Goal: Information Seeking & Learning: Check status

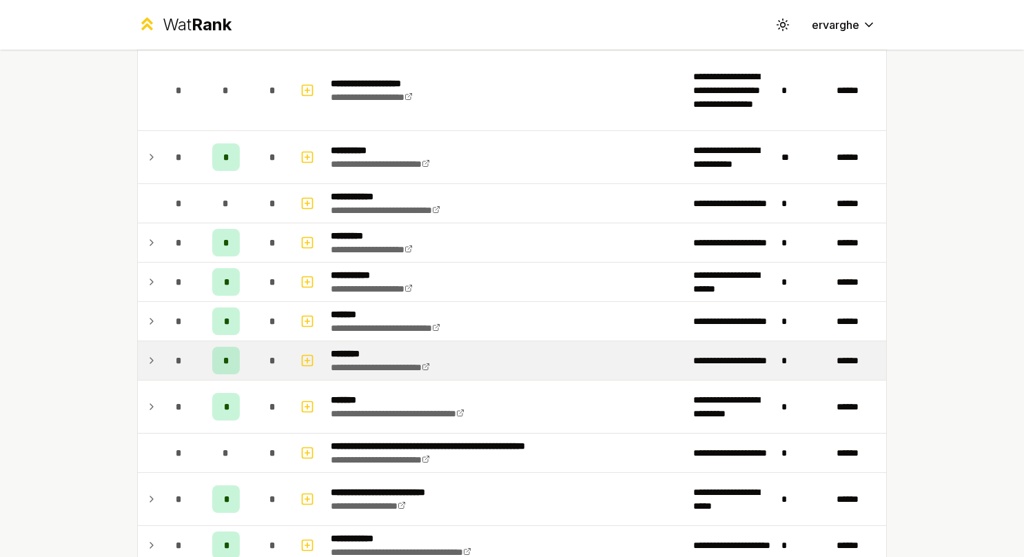
scroll to position [1083, 0]
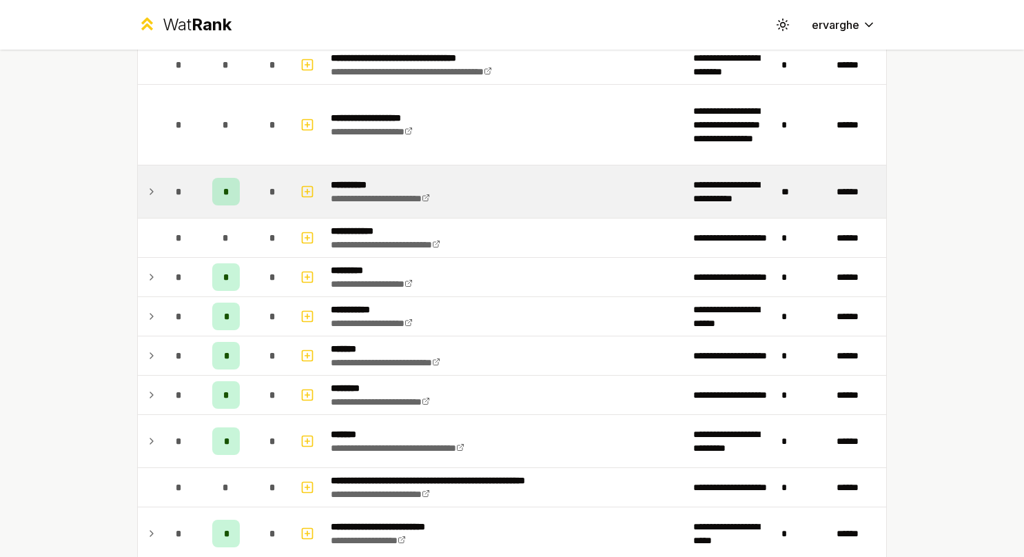
click at [160, 191] on td "*" at bounding box center [179, 191] width 39 height 52
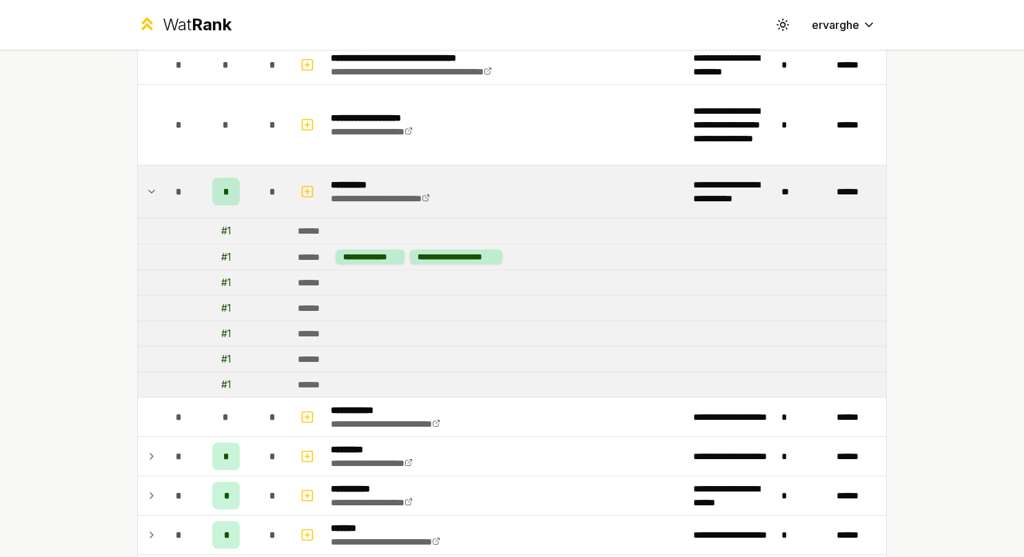
click at [147, 183] on icon at bounding box center [151, 191] width 11 height 17
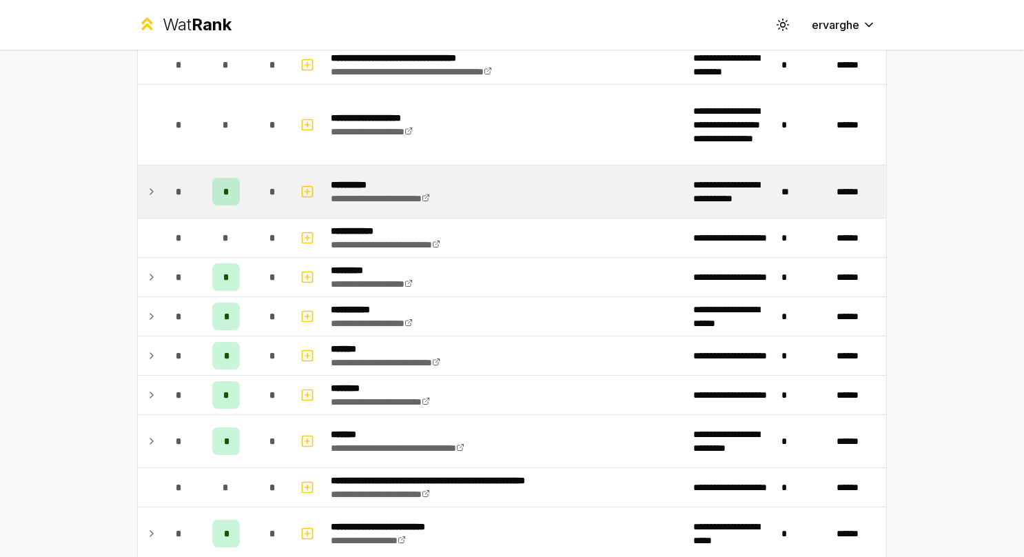
click at [147, 183] on icon at bounding box center [151, 191] width 11 height 17
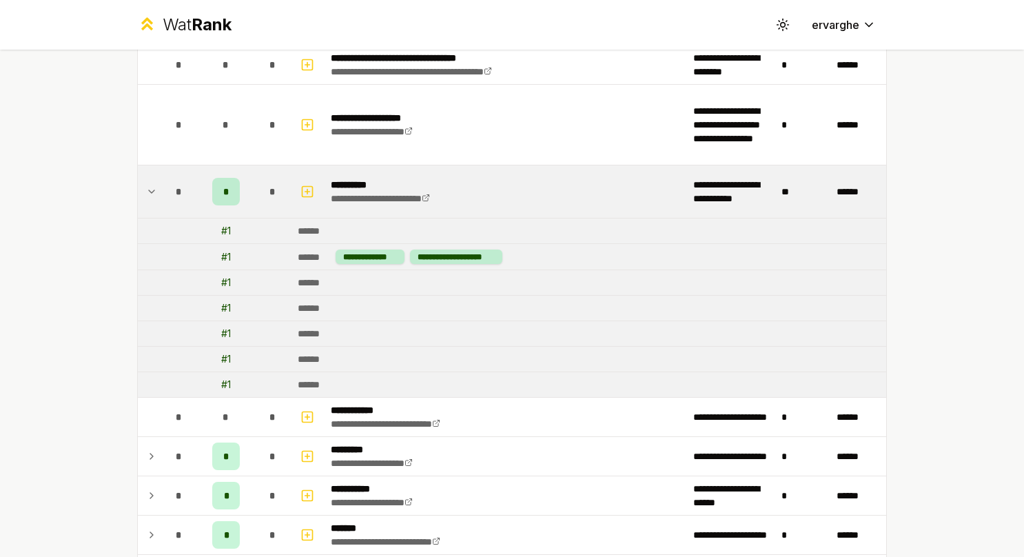
click at [147, 183] on icon at bounding box center [151, 191] width 11 height 17
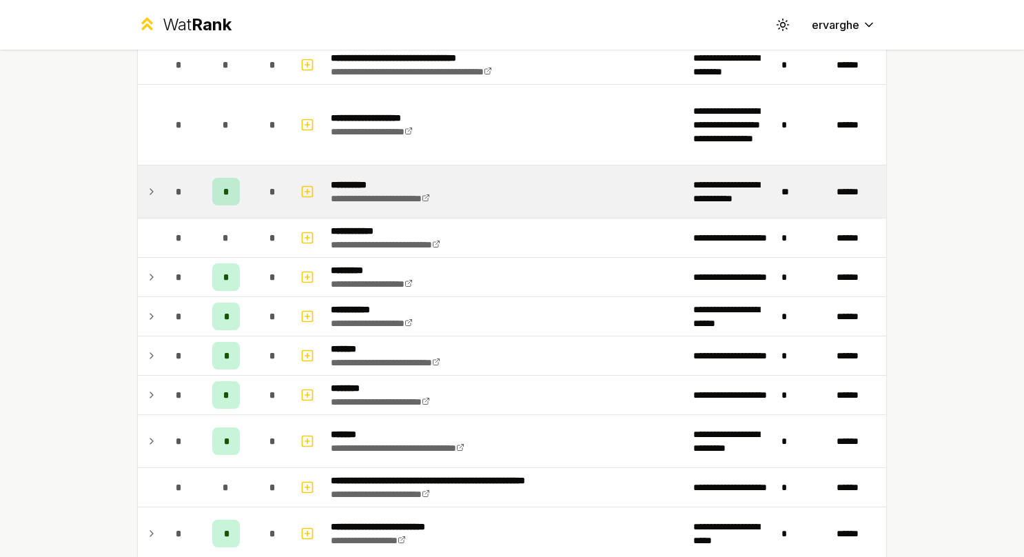
click at [147, 183] on icon at bounding box center [151, 191] width 11 height 17
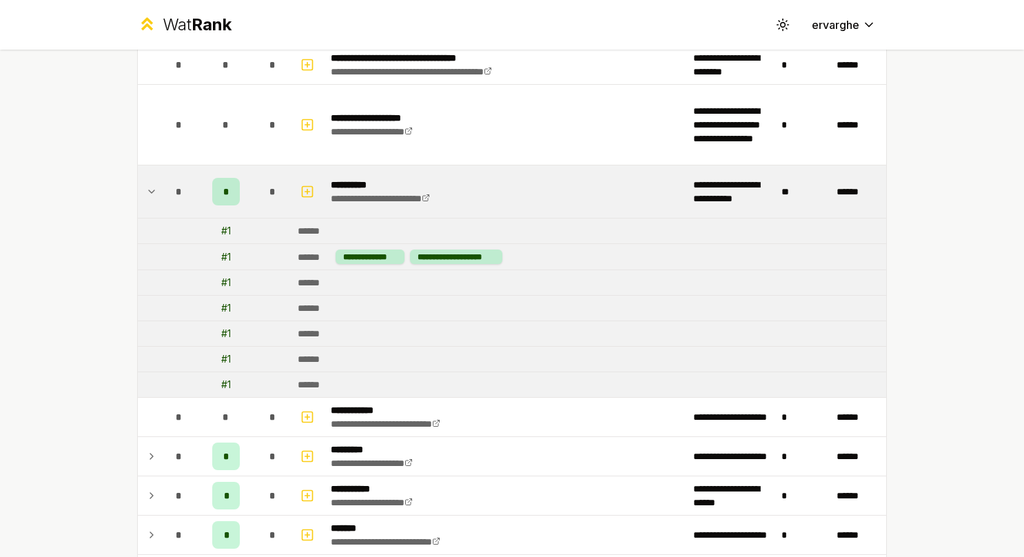
click at [519, 176] on td "**********" at bounding box center [506, 191] width 362 height 52
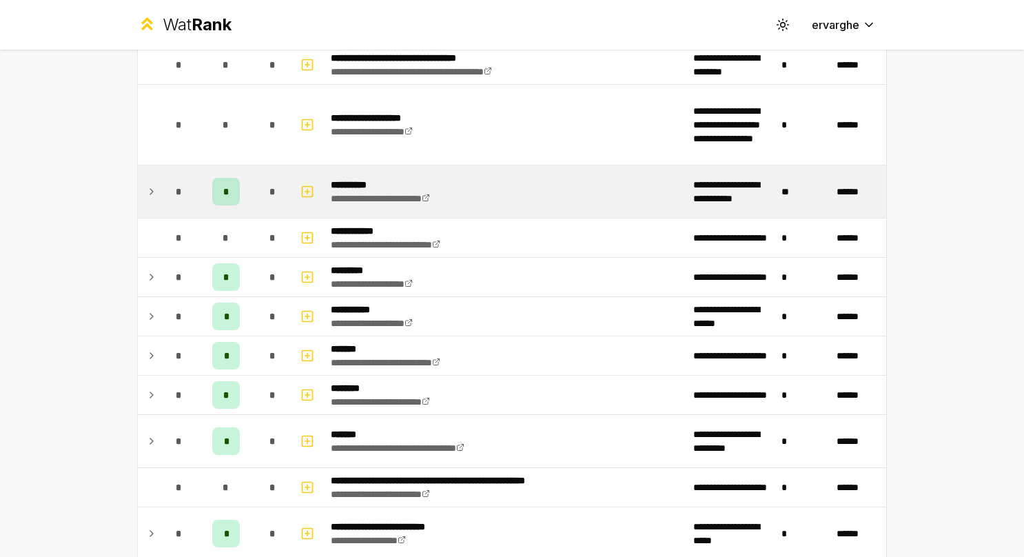
click at [519, 176] on td "**********" at bounding box center [506, 191] width 362 height 52
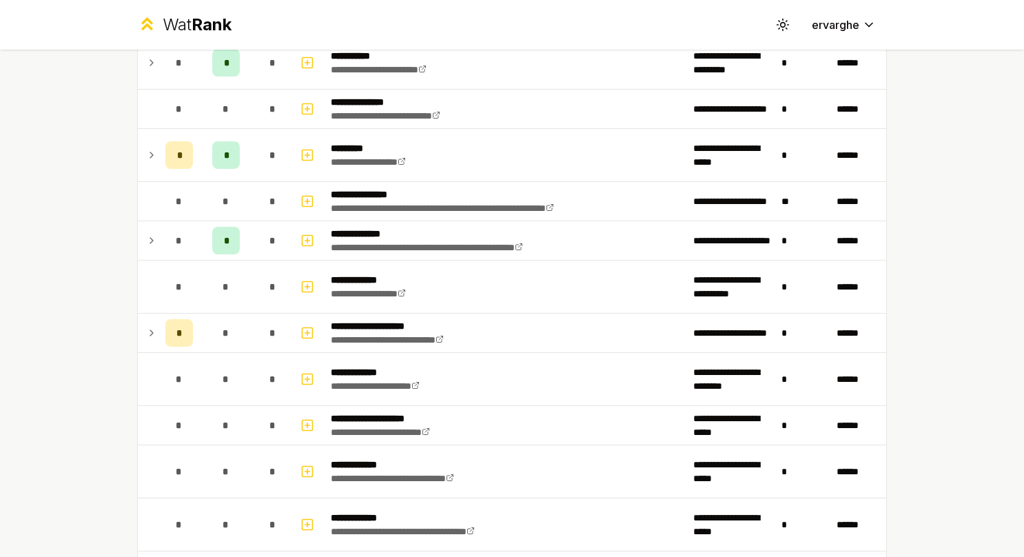
scroll to position [0, 0]
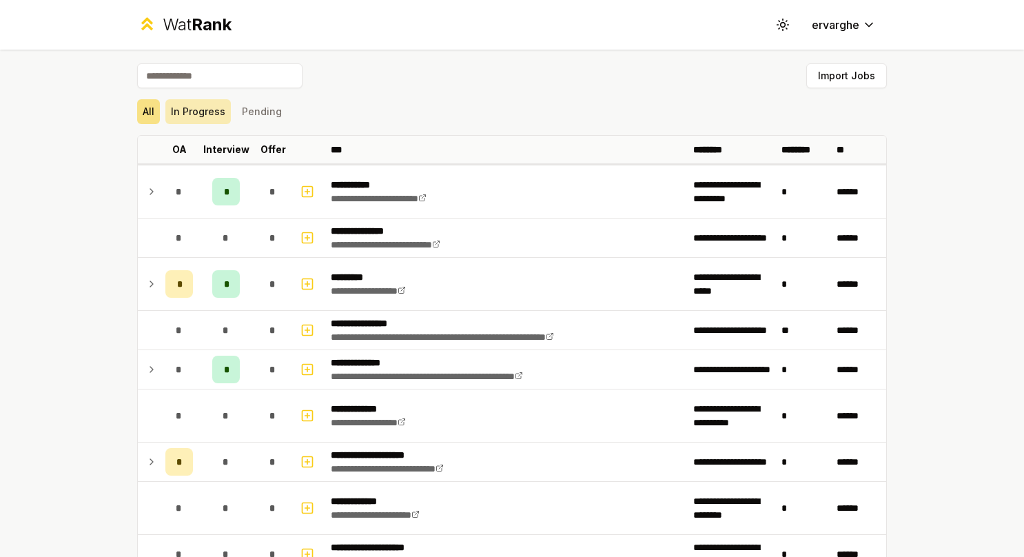
click at [213, 105] on button "In Progress" at bounding box center [197, 111] width 65 height 25
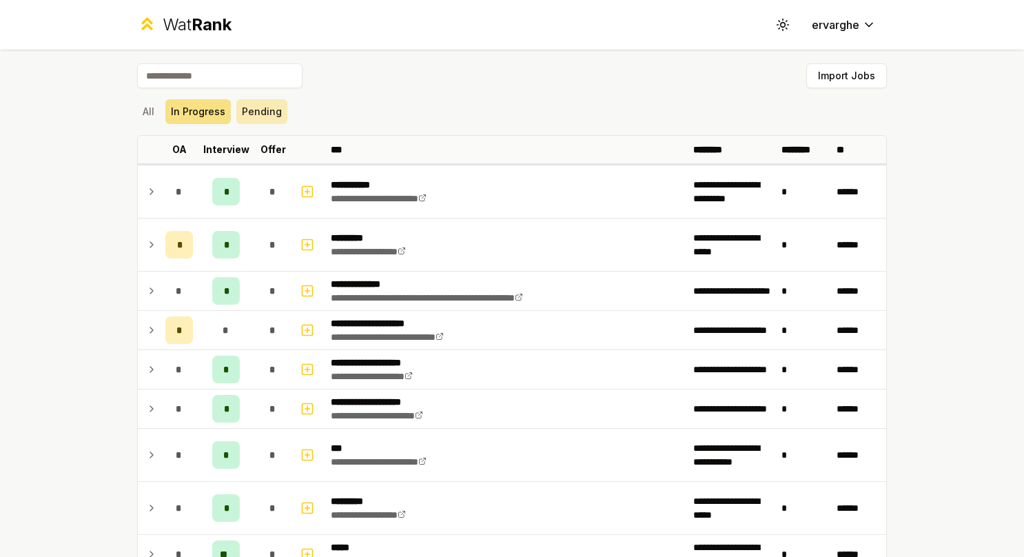
click at [246, 112] on button "Pending" at bounding box center [261, 111] width 51 height 25
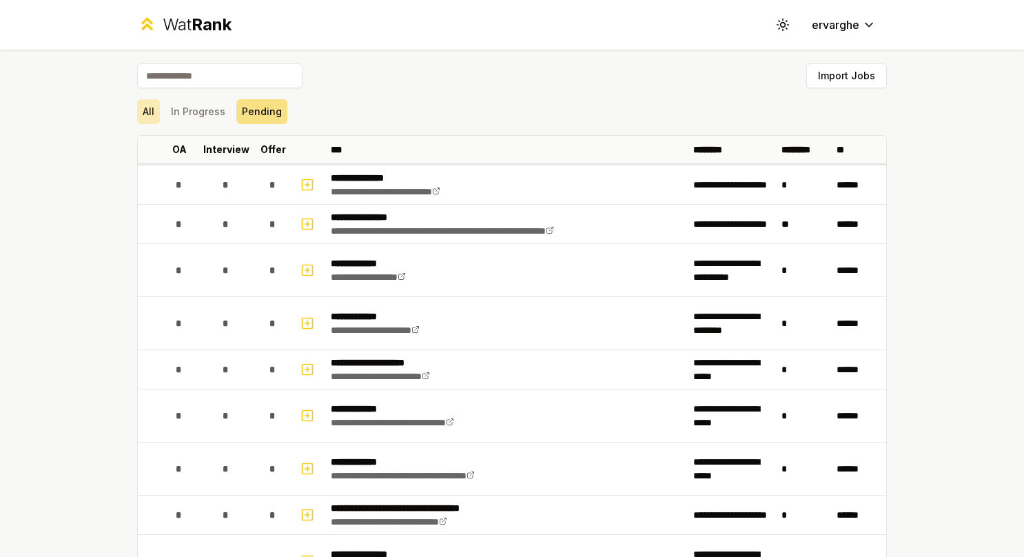
click at [143, 117] on button "All" at bounding box center [148, 111] width 23 height 25
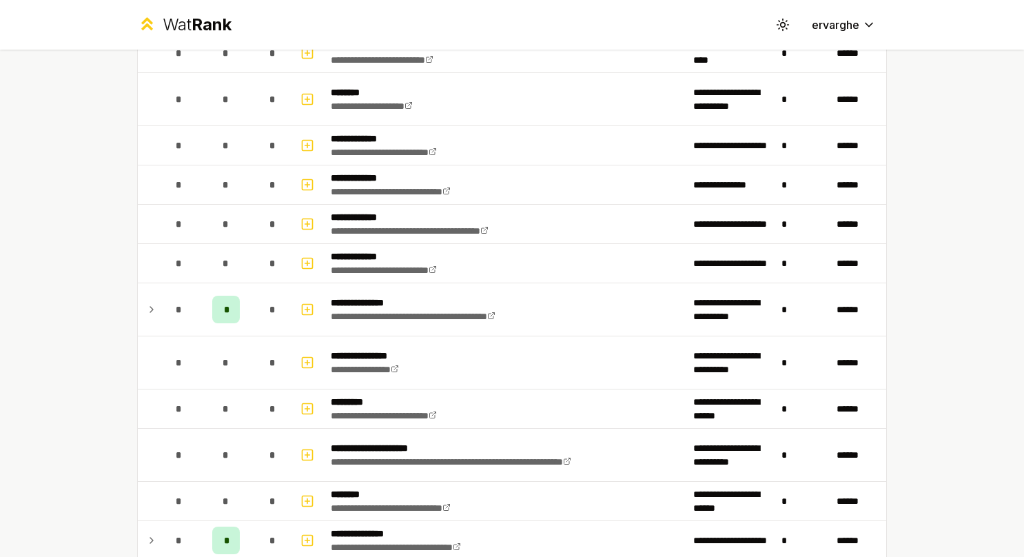
scroll to position [2765, 0]
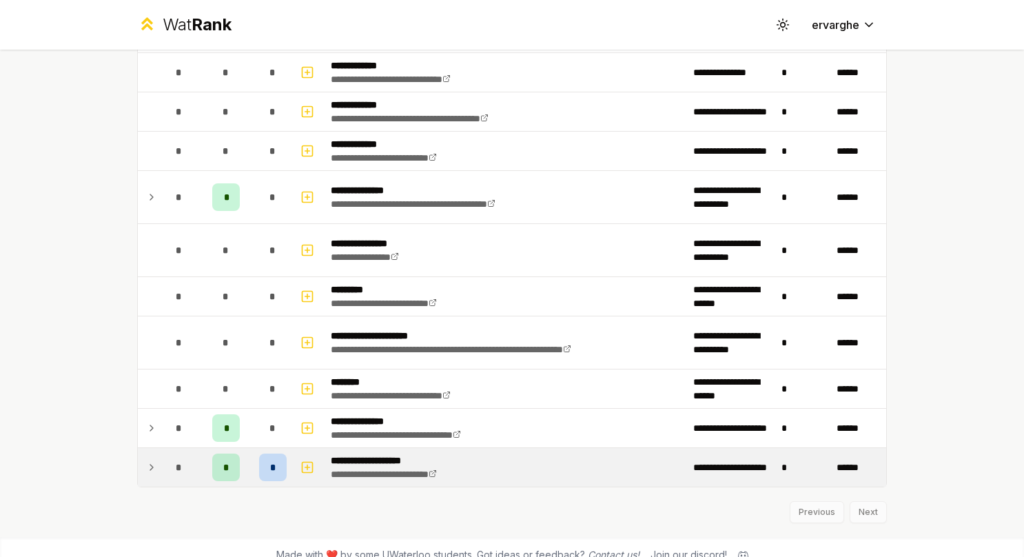
click at [146, 459] on icon at bounding box center [151, 467] width 11 height 17
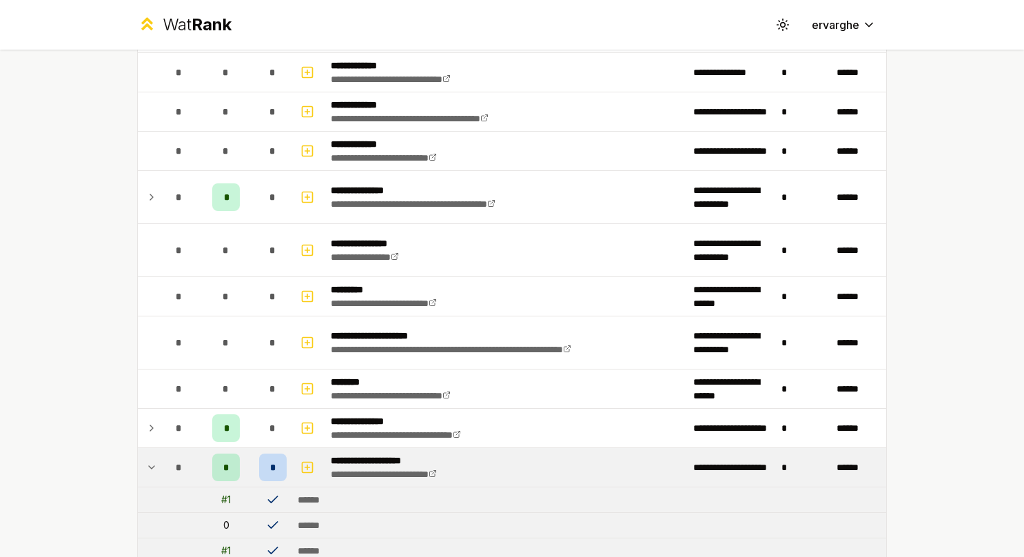
scroll to position [2865, 0]
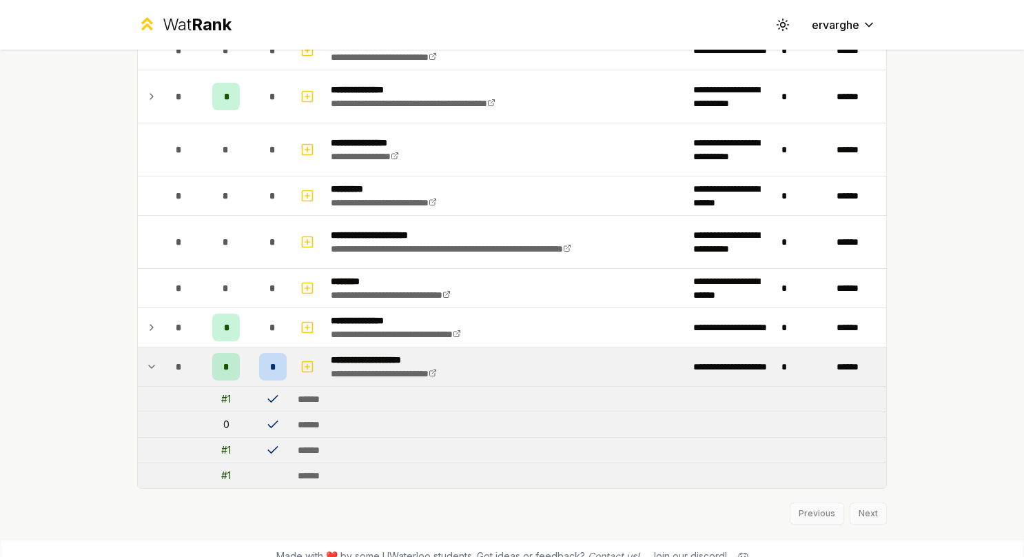
click at [170, 360] on div "*" at bounding box center [179, 367] width 28 height 28
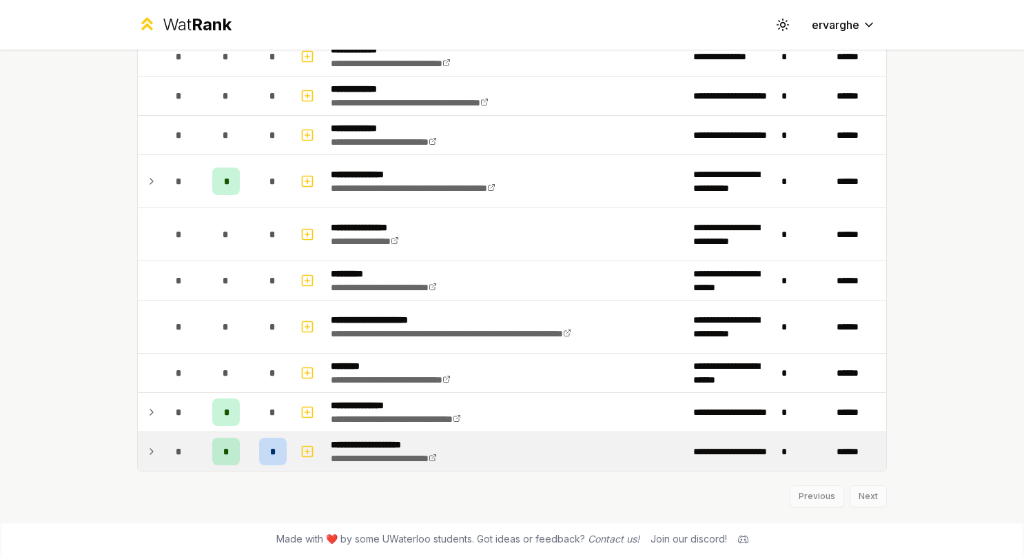
scroll to position [2765, 0]
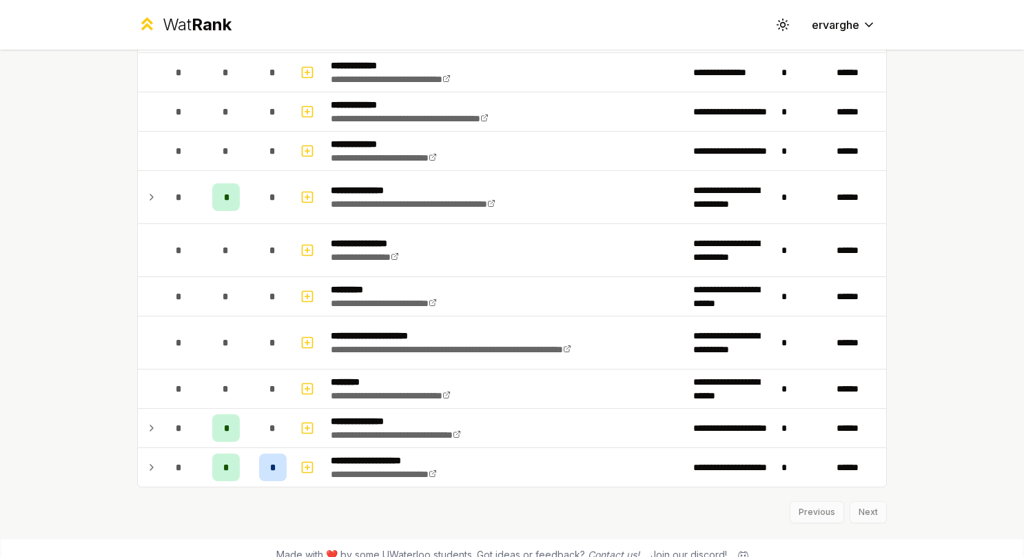
click at [151, 448] on td at bounding box center [149, 467] width 22 height 39
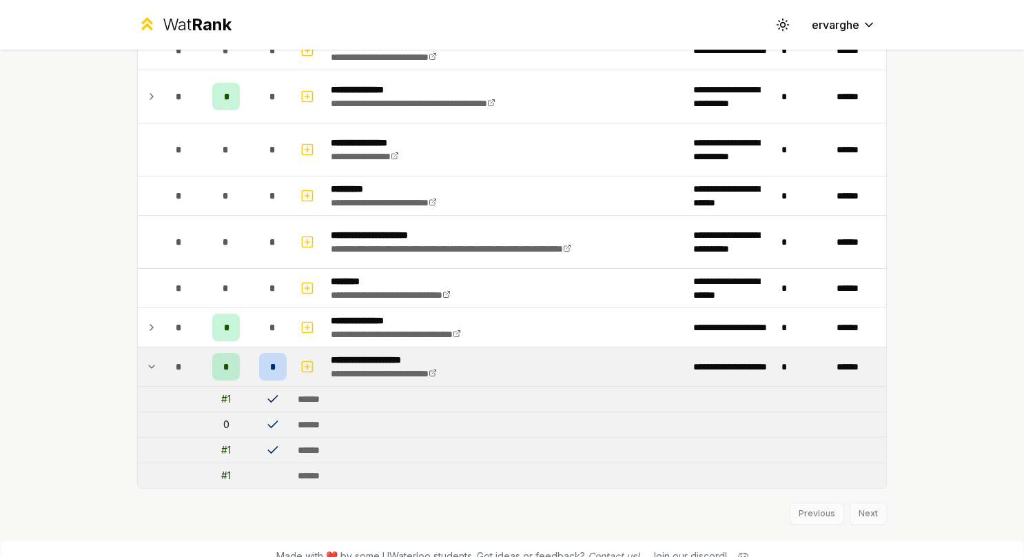
click at [160, 350] on td "*" at bounding box center [179, 366] width 39 height 39
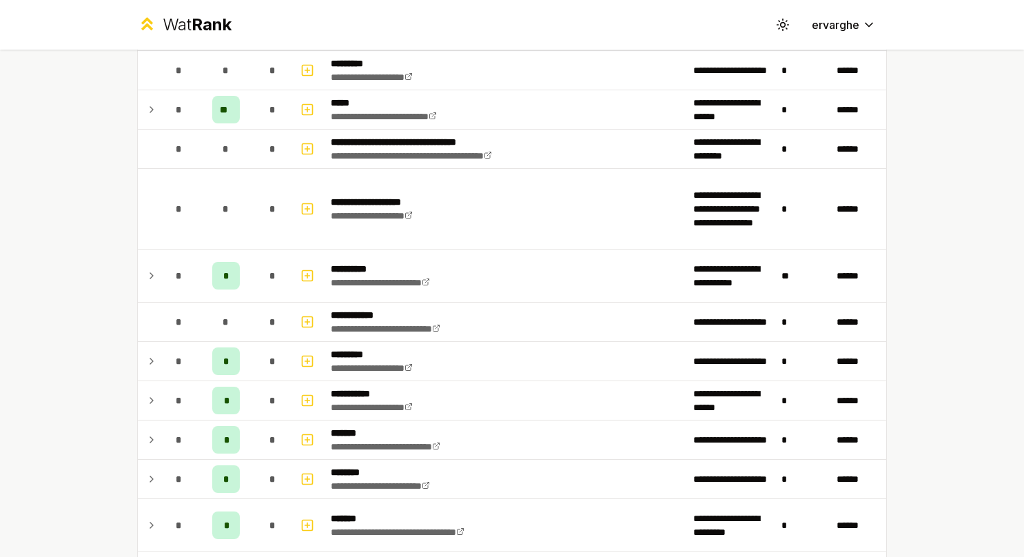
scroll to position [998, 0]
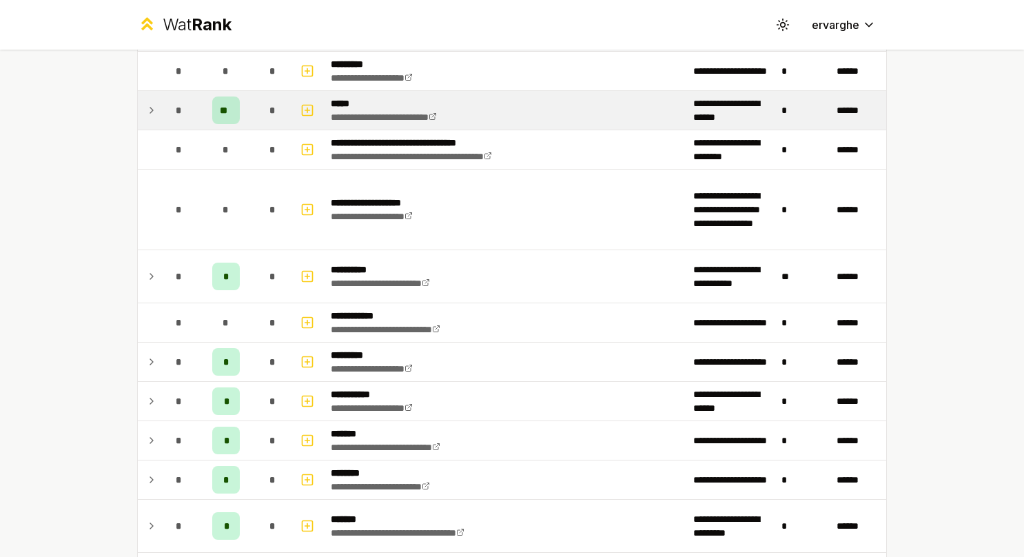
click at [526, 99] on td "**********" at bounding box center [506, 110] width 362 height 39
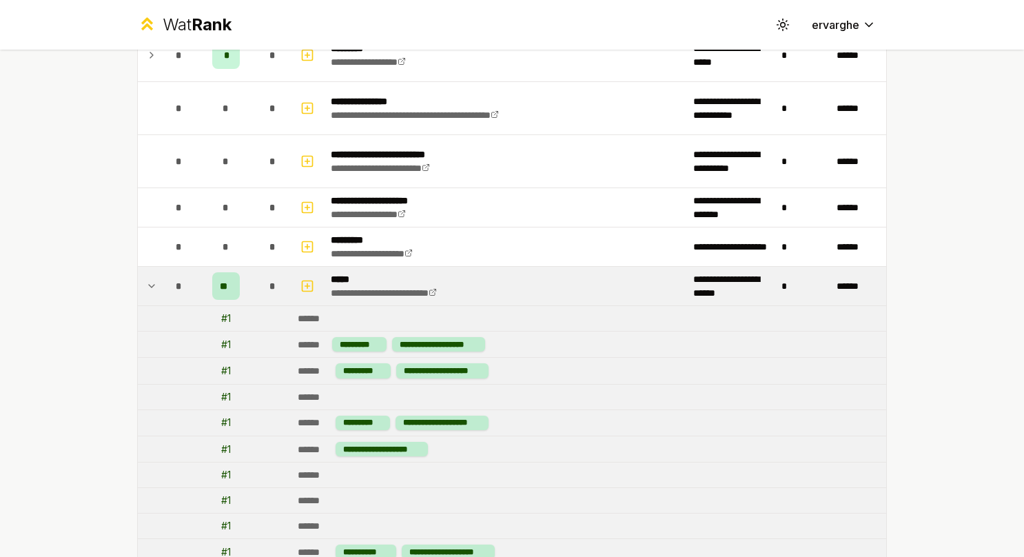
scroll to position [817, 0]
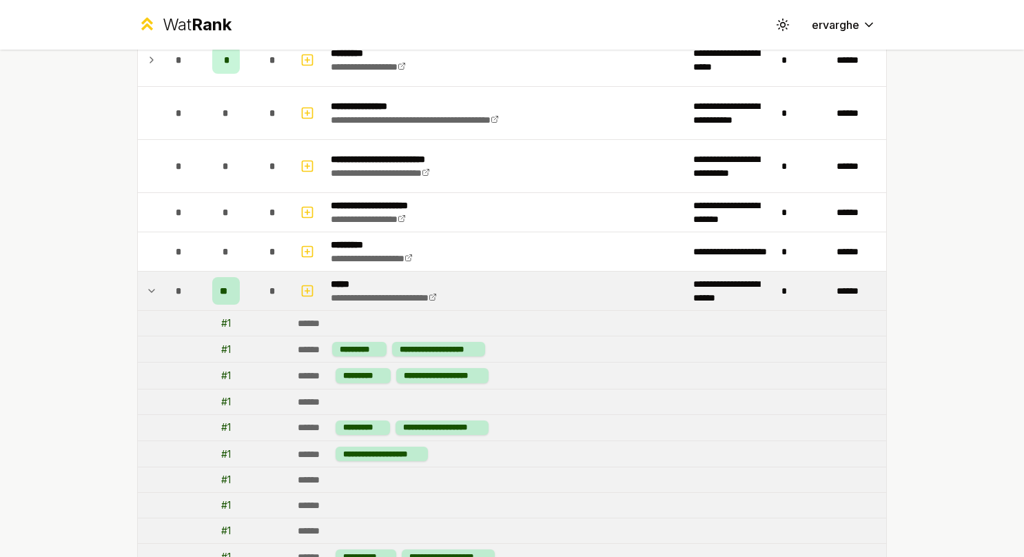
click at [160, 283] on td "*" at bounding box center [179, 291] width 39 height 39
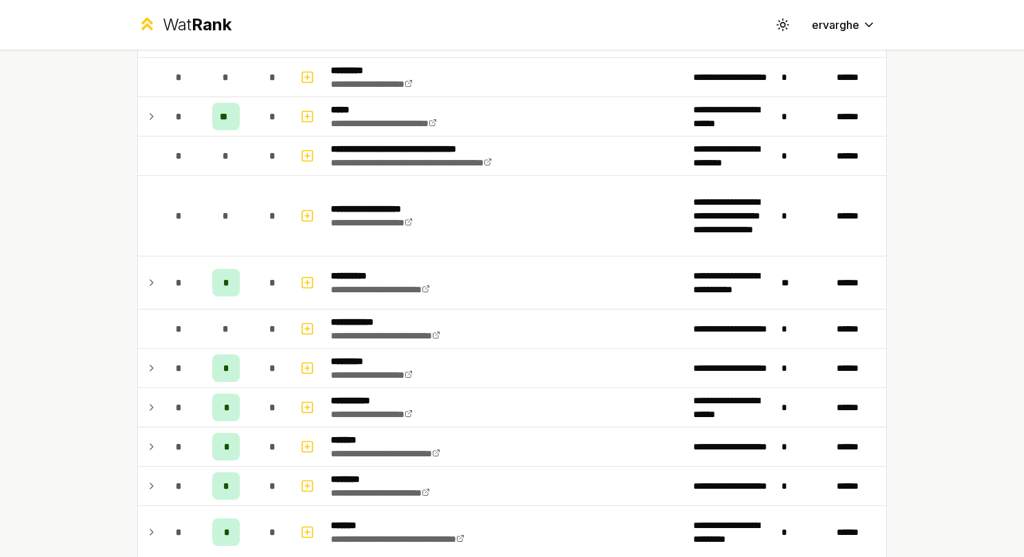
scroll to position [992, 0]
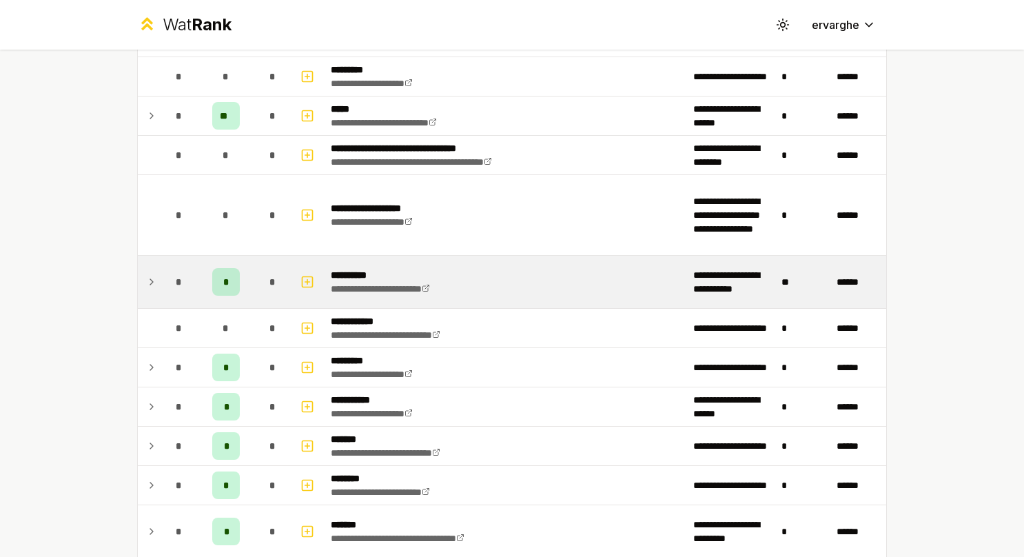
click at [243, 278] on td "*" at bounding box center [225, 282] width 55 height 52
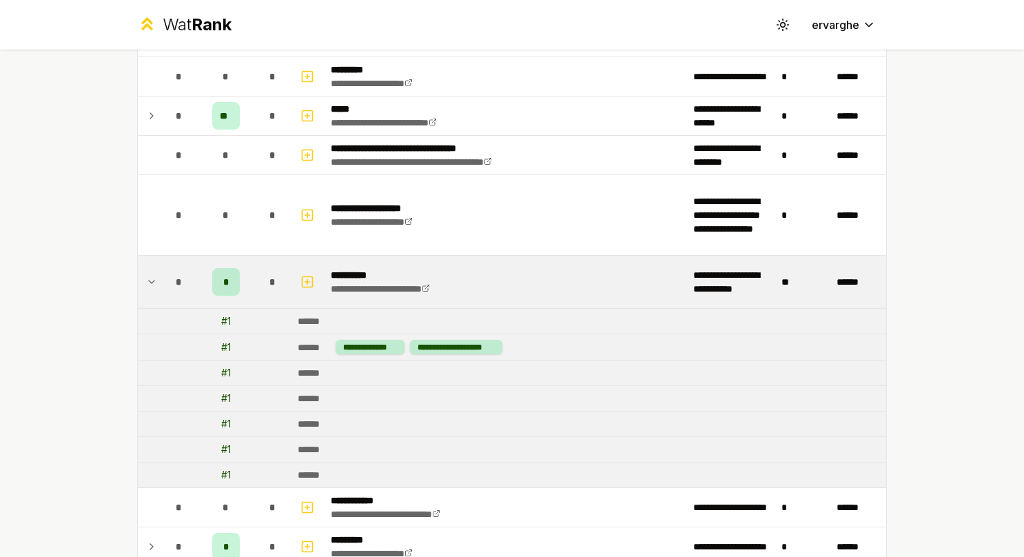
click at [243, 278] on td "*" at bounding box center [225, 282] width 55 height 52
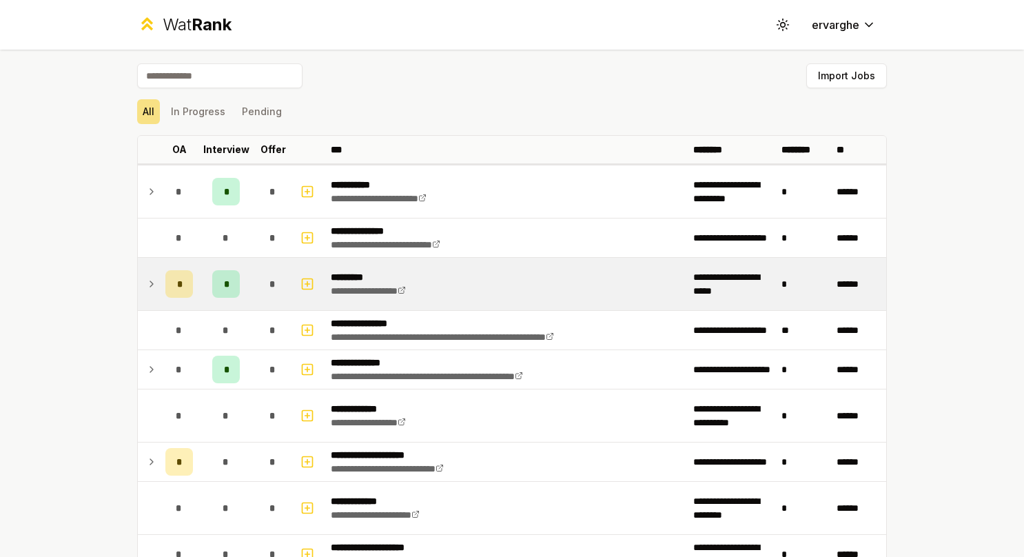
click at [146, 286] on icon at bounding box center [151, 284] width 11 height 17
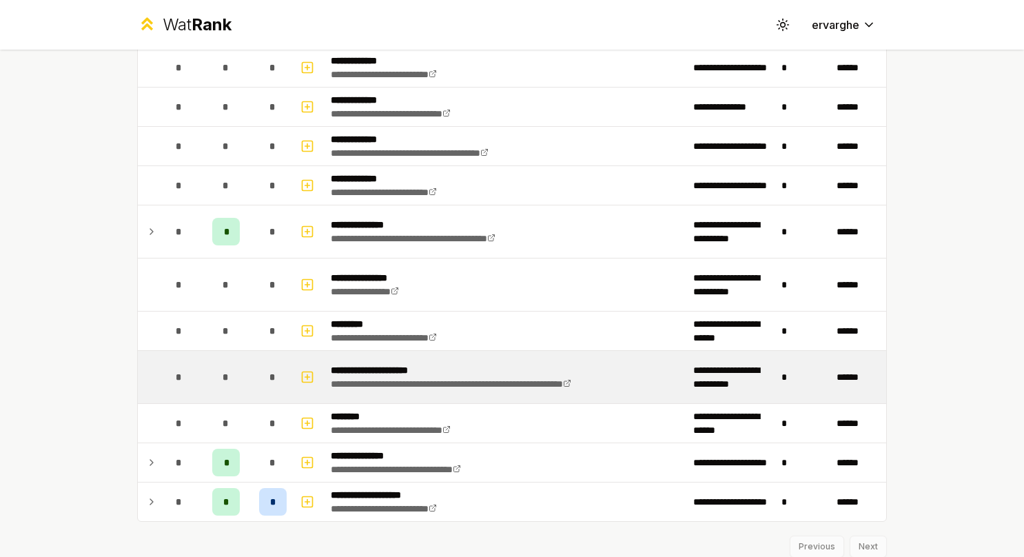
scroll to position [2791, 0]
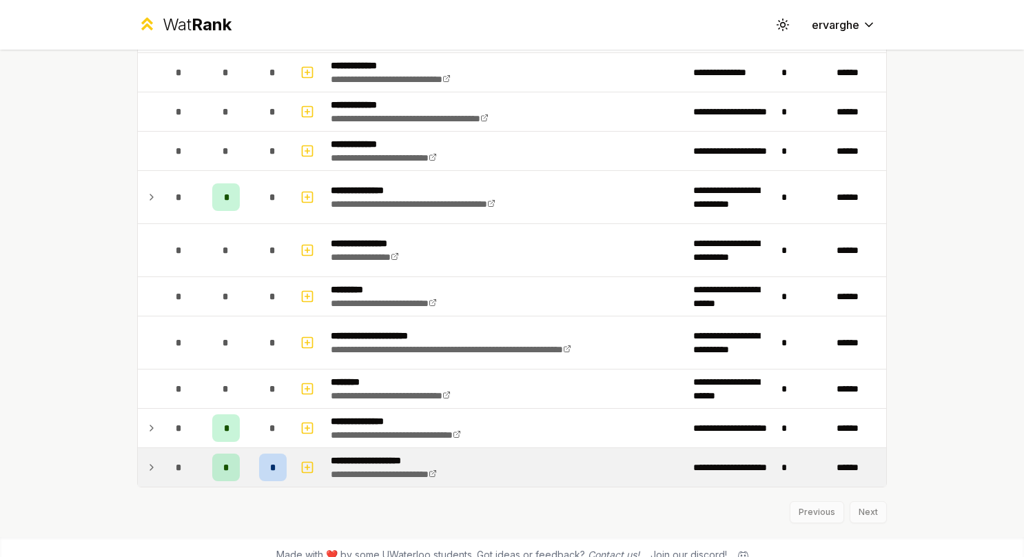
click at [150, 459] on icon at bounding box center [151, 467] width 11 height 17
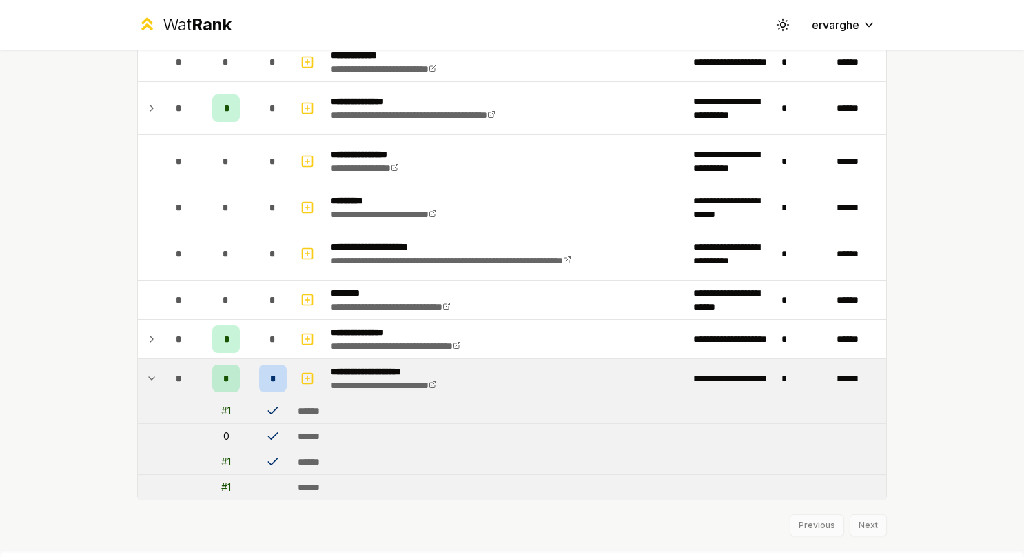
scroll to position [2892, 0]
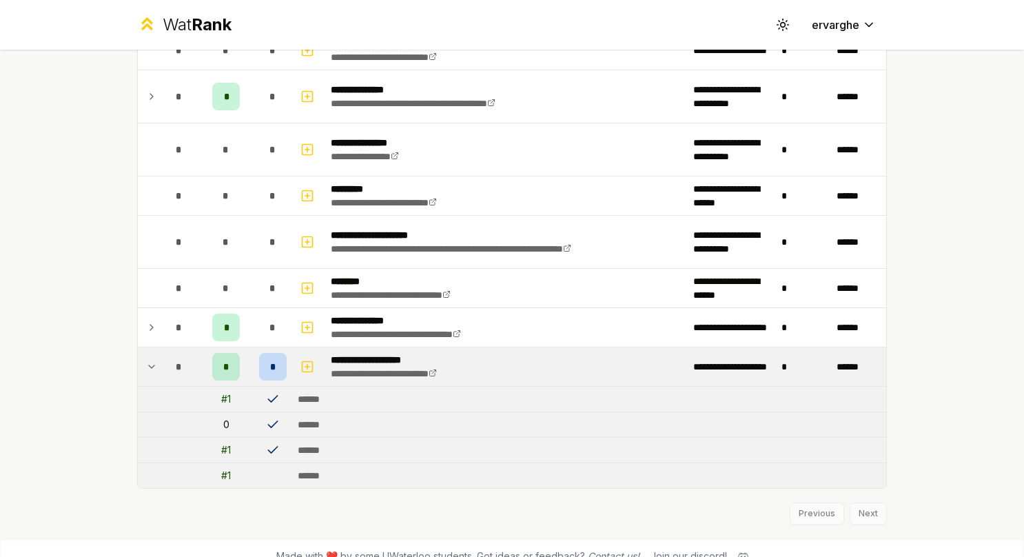
click at [160, 349] on td "*" at bounding box center [179, 366] width 39 height 39
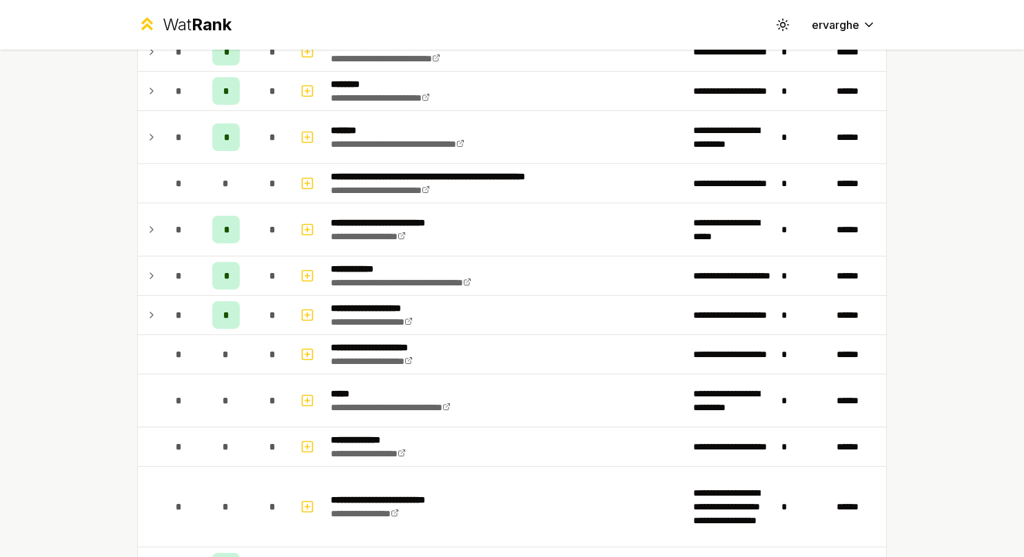
scroll to position [1344, 0]
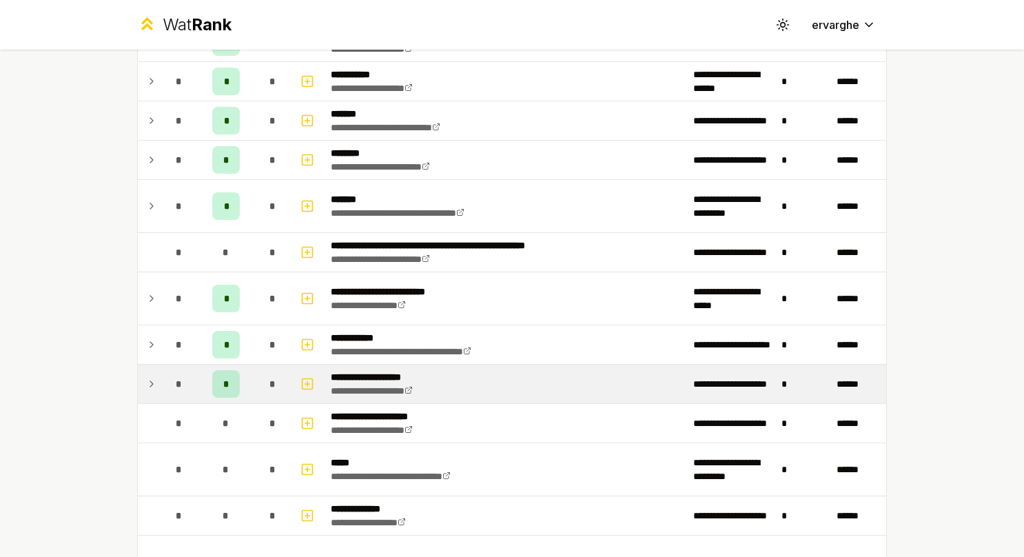
click at [150, 381] on icon at bounding box center [151, 384] width 3 height 6
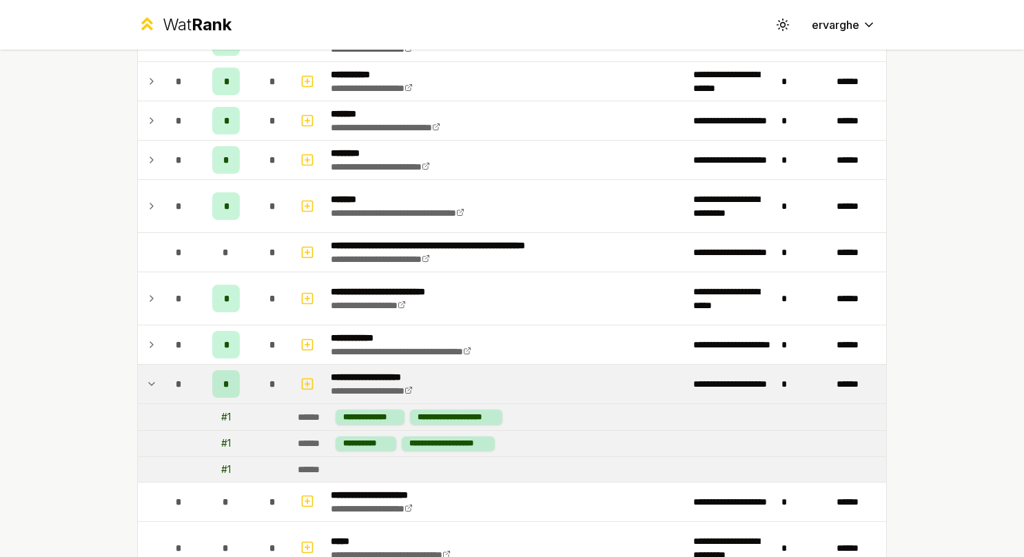
click at [147, 376] on icon at bounding box center [151, 384] width 11 height 17
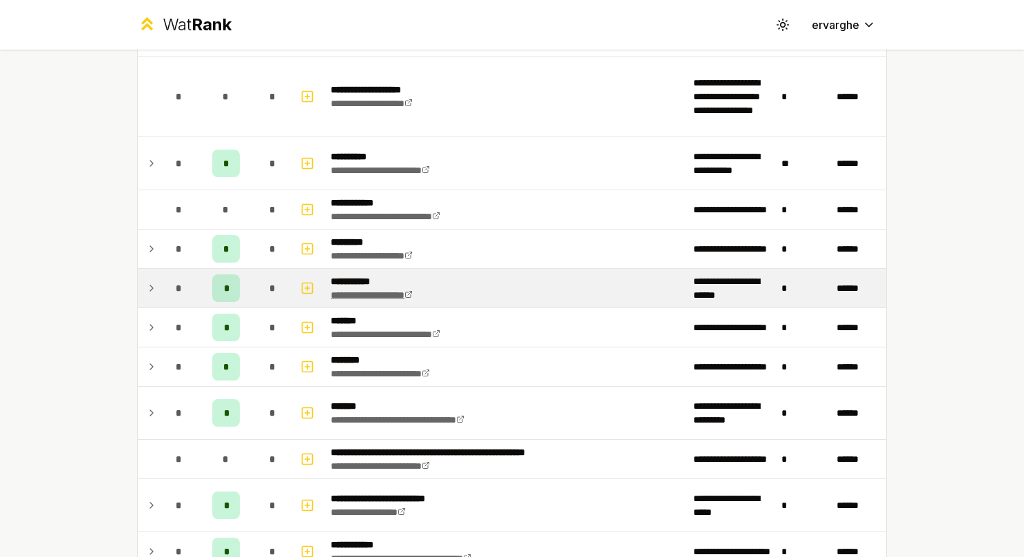
scroll to position [1068, 0]
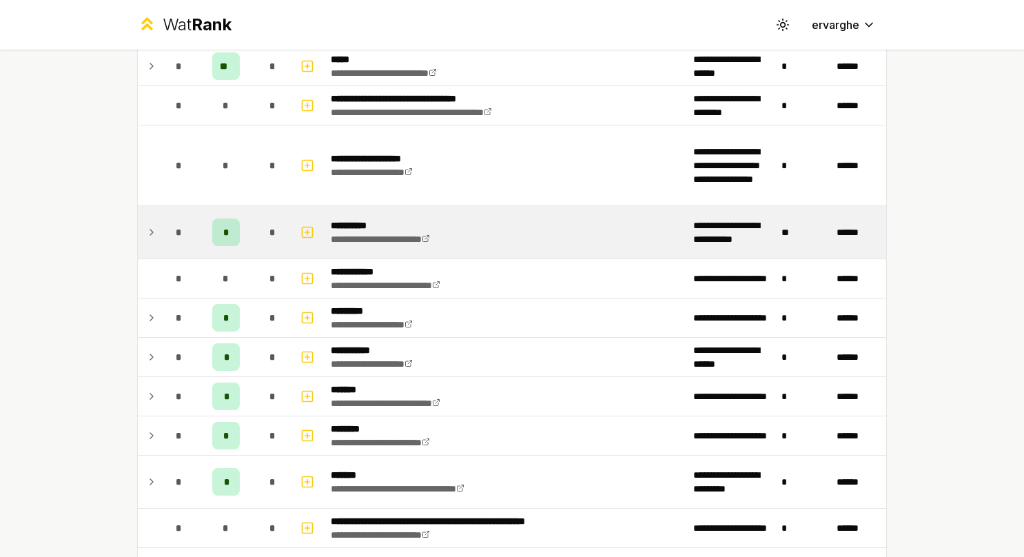
click at [147, 227] on icon at bounding box center [151, 232] width 11 height 17
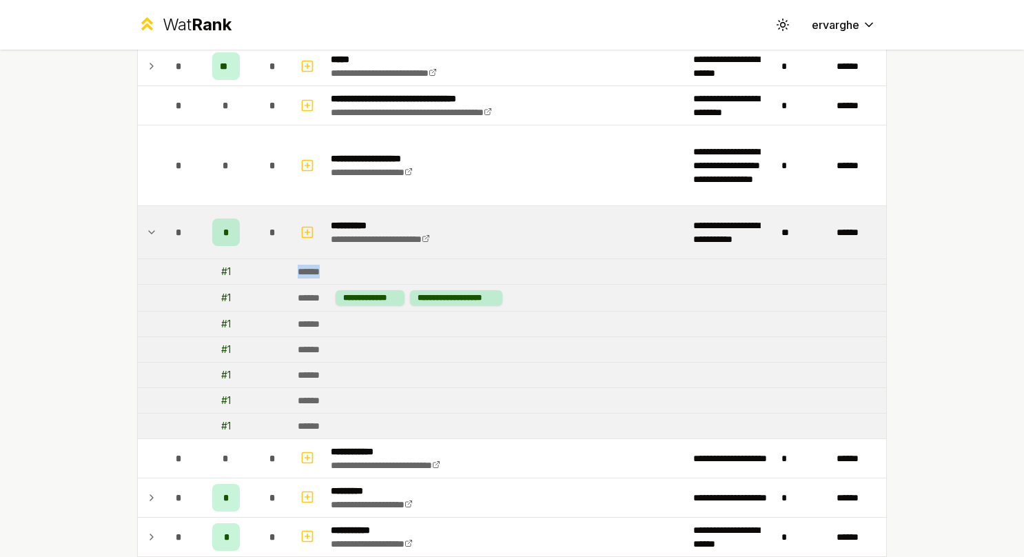
drag, startPoint x: 328, startPoint y: 265, endPoint x: 267, endPoint y: 259, distance: 61.6
click at [267, 259] on tr "# 1 ******" at bounding box center [512, 271] width 748 height 25
drag, startPoint x: 267, startPoint y: 259, endPoint x: 328, endPoint y: 285, distance: 66.4
click at [328, 285] on td "**********" at bounding box center [589, 297] width 594 height 25
